Goal: Task Accomplishment & Management: Manage account settings

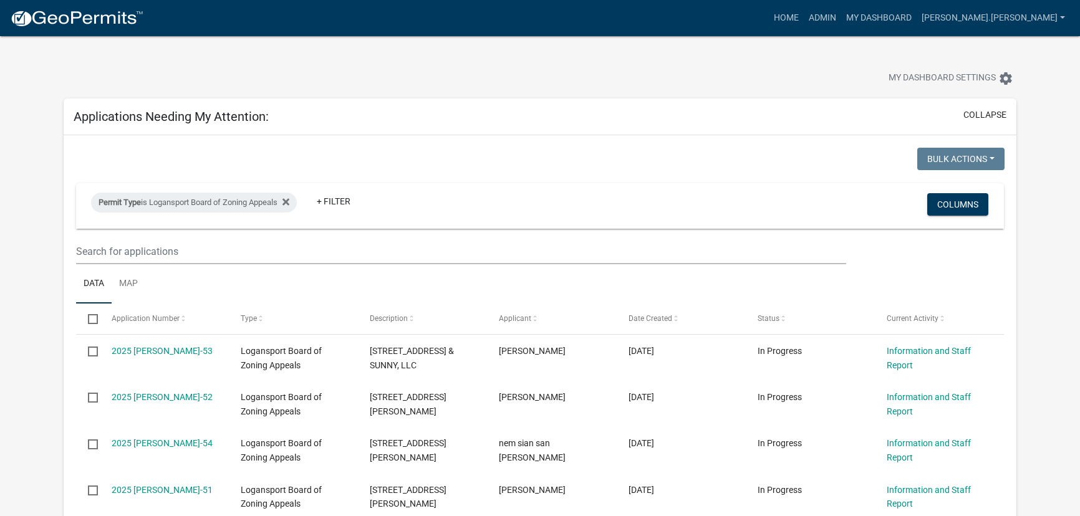
select select "3: 100"
click at [289, 200] on icon at bounding box center [285, 202] width 7 height 10
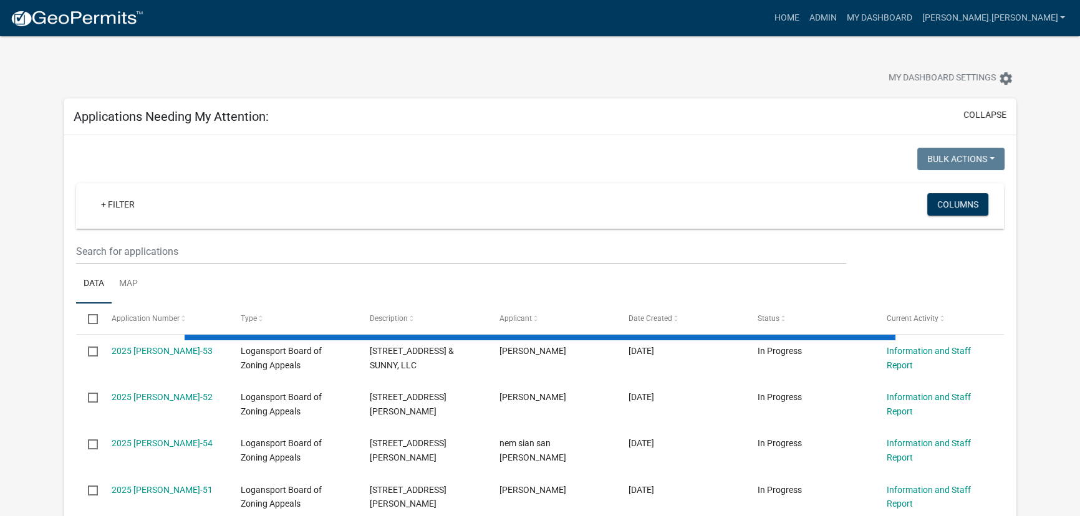
drag, startPoint x: 294, startPoint y: 200, endPoint x: 382, endPoint y: 155, distance: 99.3
click at [382, 155] on div at bounding box center [303, 161] width 473 height 26
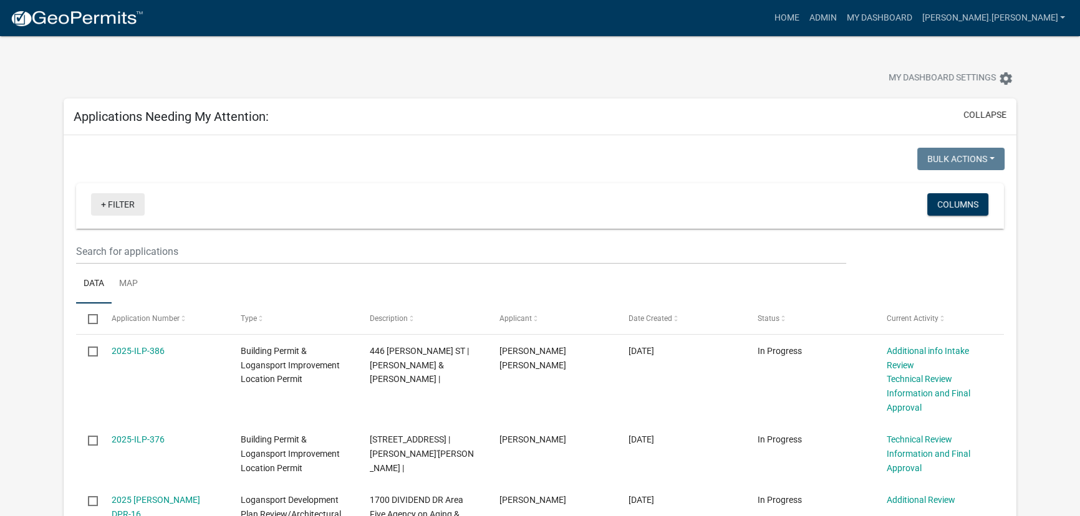
click at [122, 202] on link "+ Filter" at bounding box center [118, 204] width 54 height 22
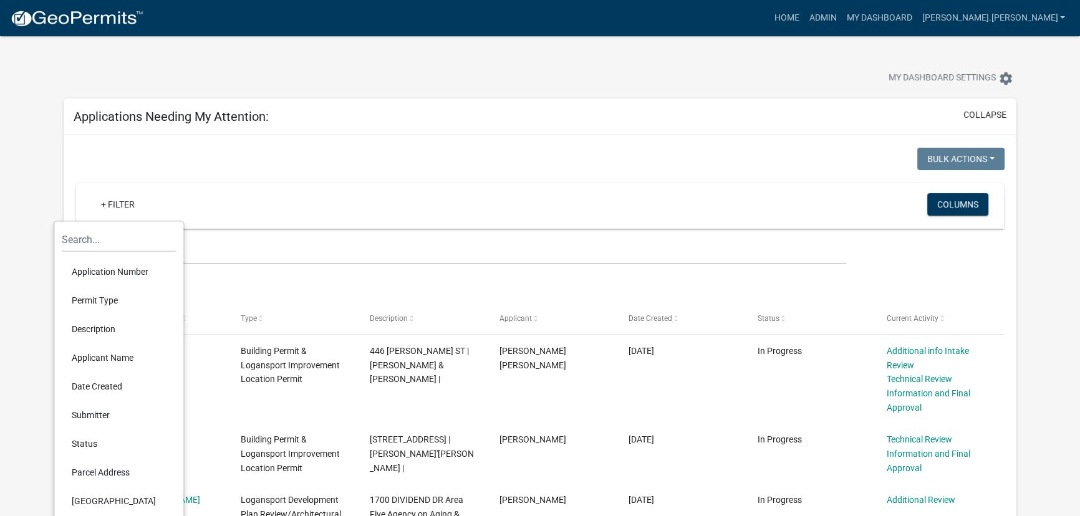
click at [107, 302] on li "Permit Type" at bounding box center [119, 300] width 114 height 29
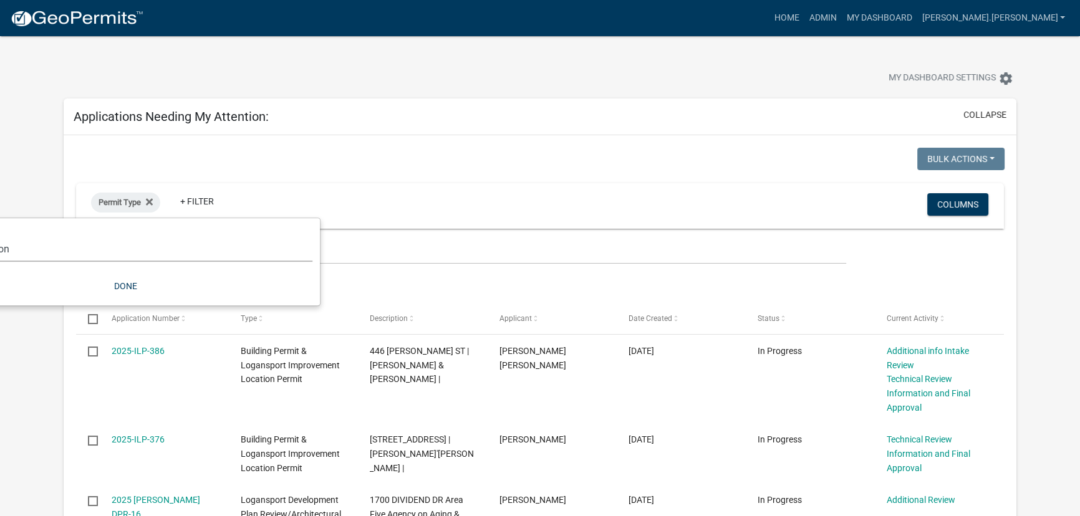
click at [140, 259] on select "Select an option *In Office GARAGE SALE Permit COMPLETED IN OFFICE ONLY Applica…" at bounding box center [125, 249] width 374 height 26
select select "95441406-86ee-4acf-b506-401a46801e19"
click at [51, 236] on select "Select an option *In Office GARAGE SALE Permit COMPLETED IN OFFICE ONLY Applica…" at bounding box center [125, 249] width 374 height 26
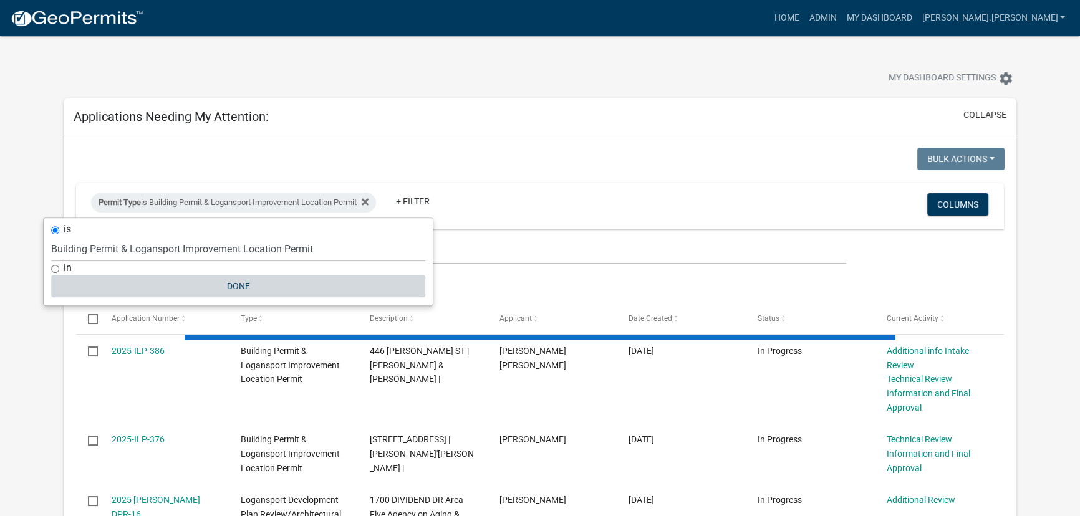
click at [244, 291] on button "Done" at bounding box center [238, 286] width 374 height 22
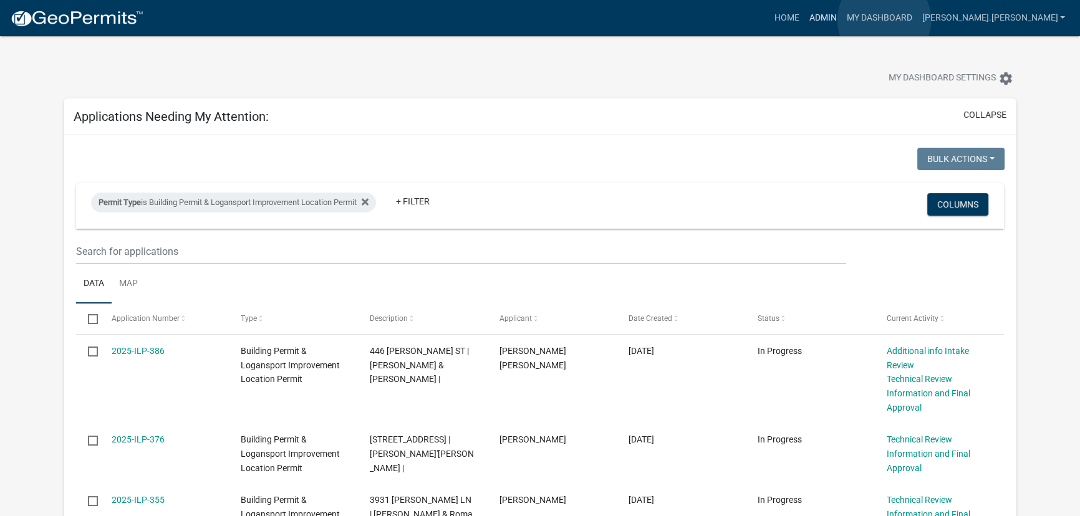
click at [841, 20] on link "Admin" at bounding box center [822, 18] width 37 height 24
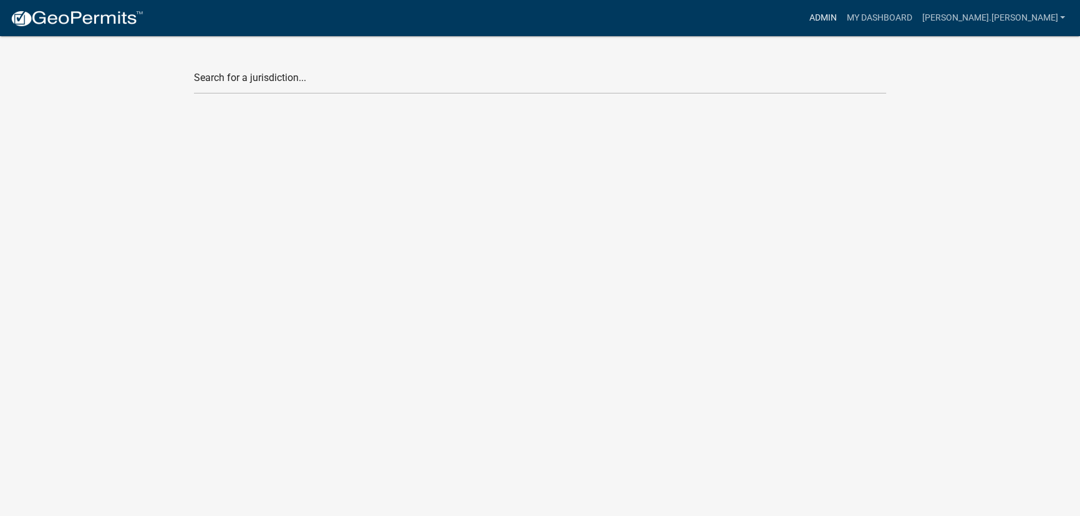
drag, startPoint x: 884, startPoint y: 20, endPoint x: 486, endPoint y: 96, distance: 405.1
click at [756, 58] on app-global-admin "Toggle drawer menu more_horiz Admin My Dashboard [PERSON_NAME].[PERSON_NAME] Ad…" at bounding box center [540, 59] width 1080 height 89
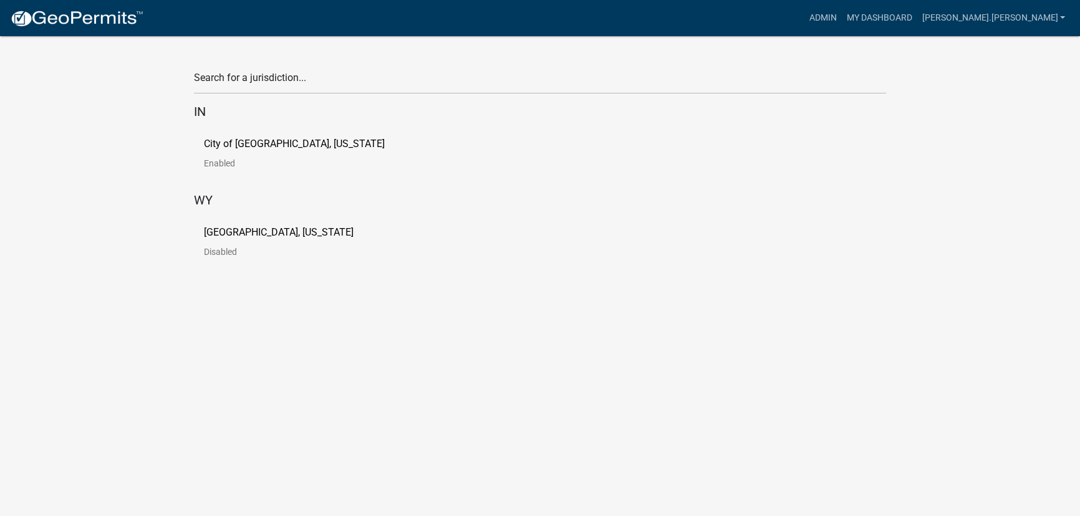
click at [229, 155] on link "City of [GEOGRAPHIC_DATA], [US_STATE] Enabled" at bounding box center [304, 158] width 201 height 39
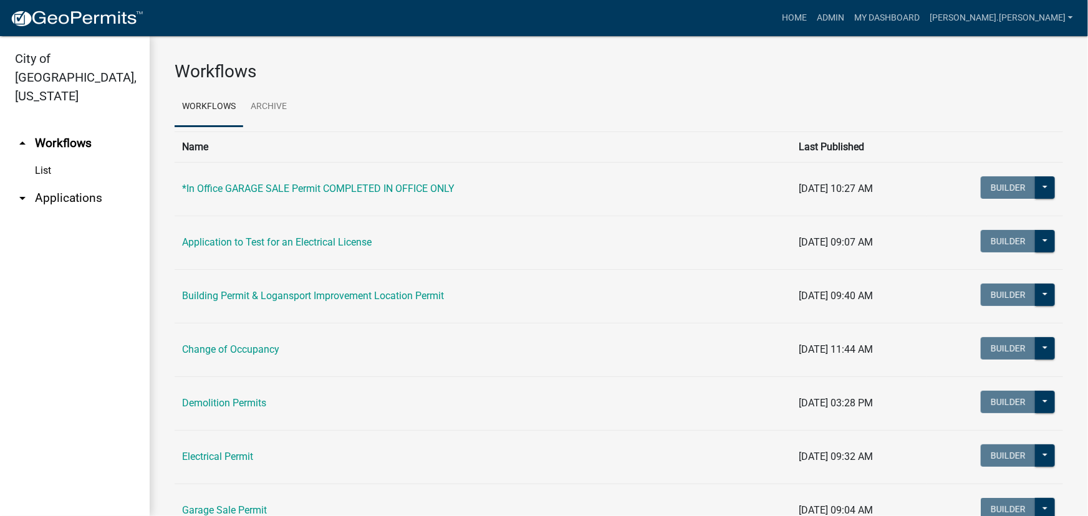
click at [42, 183] on link "arrow_drop_down Applications" at bounding box center [75, 198] width 150 height 30
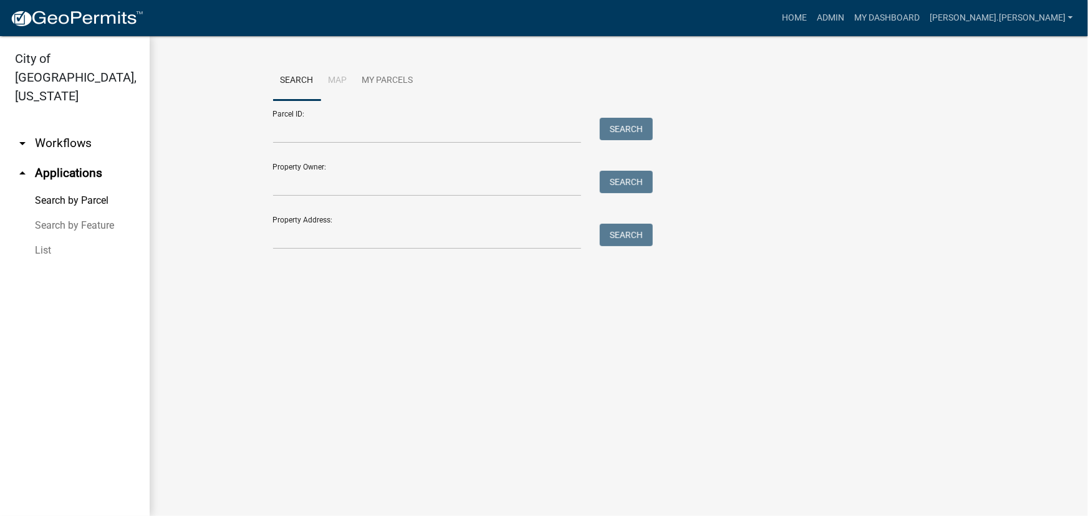
click at [62, 238] on link "List" at bounding box center [75, 250] width 150 height 25
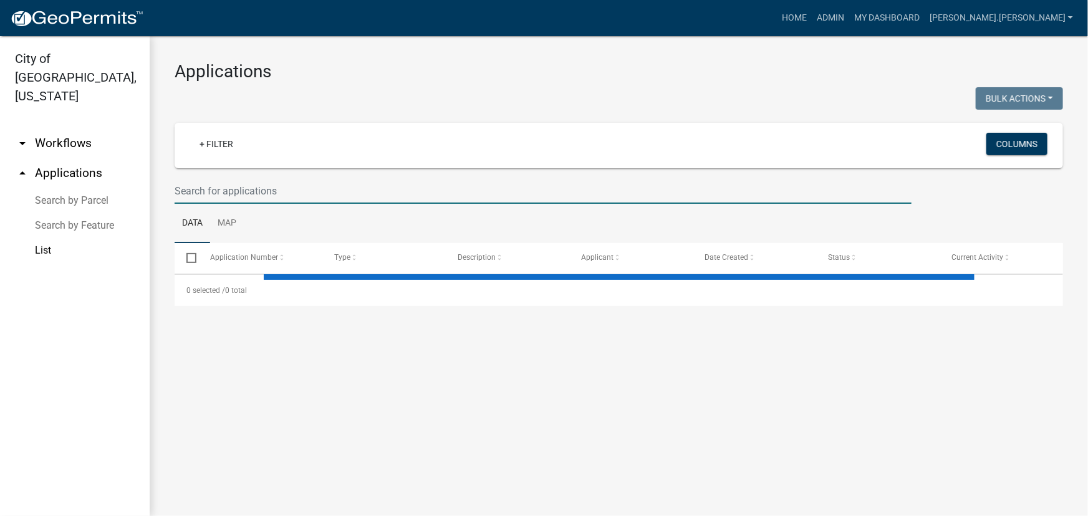
click at [249, 188] on input "text" at bounding box center [543, 191] width 737 height 26
type input "4"
select select "3: 100"
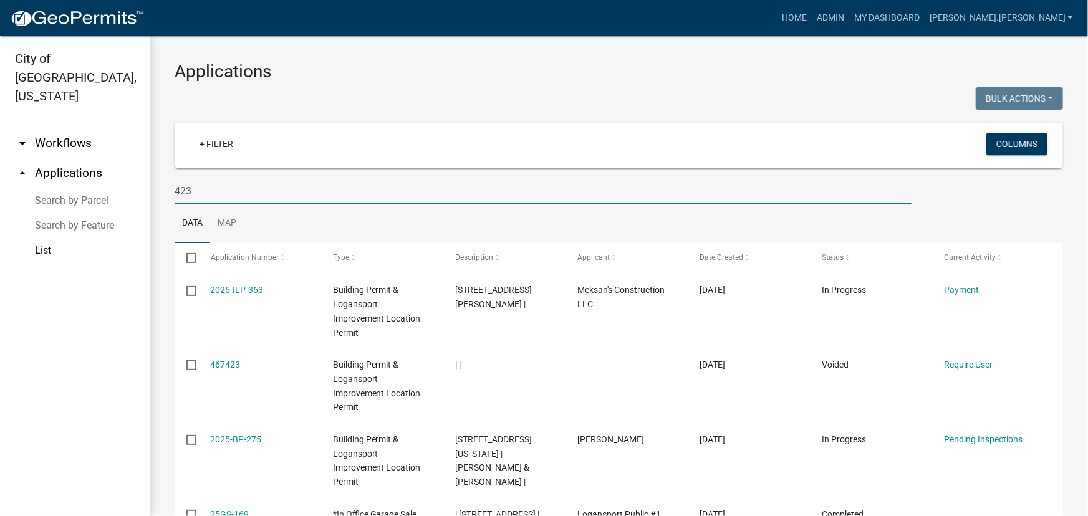
type input "423"
